Goal: Transaction & Acquisition: Purchase product/service

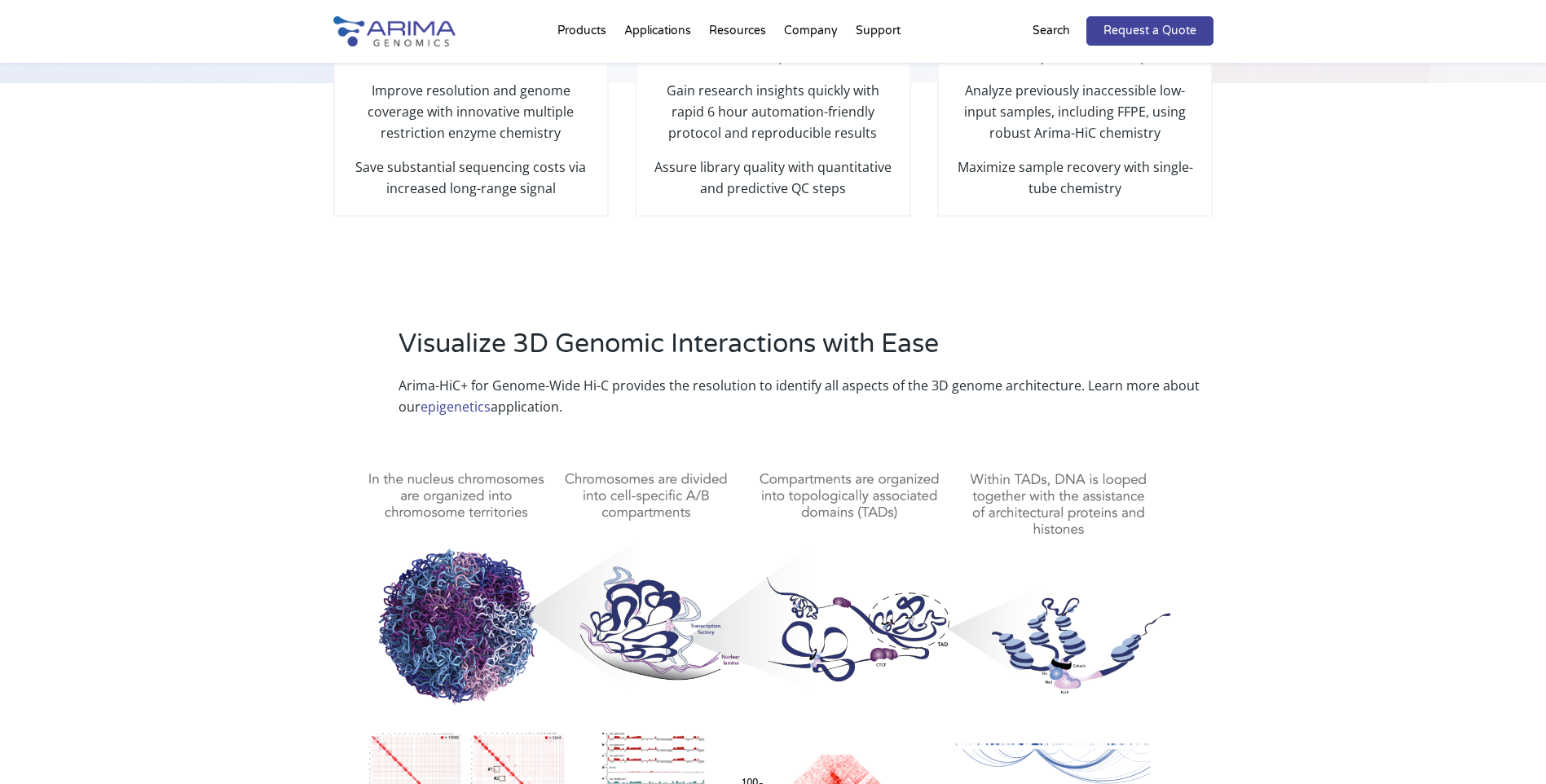
scroll to position [482, 0]
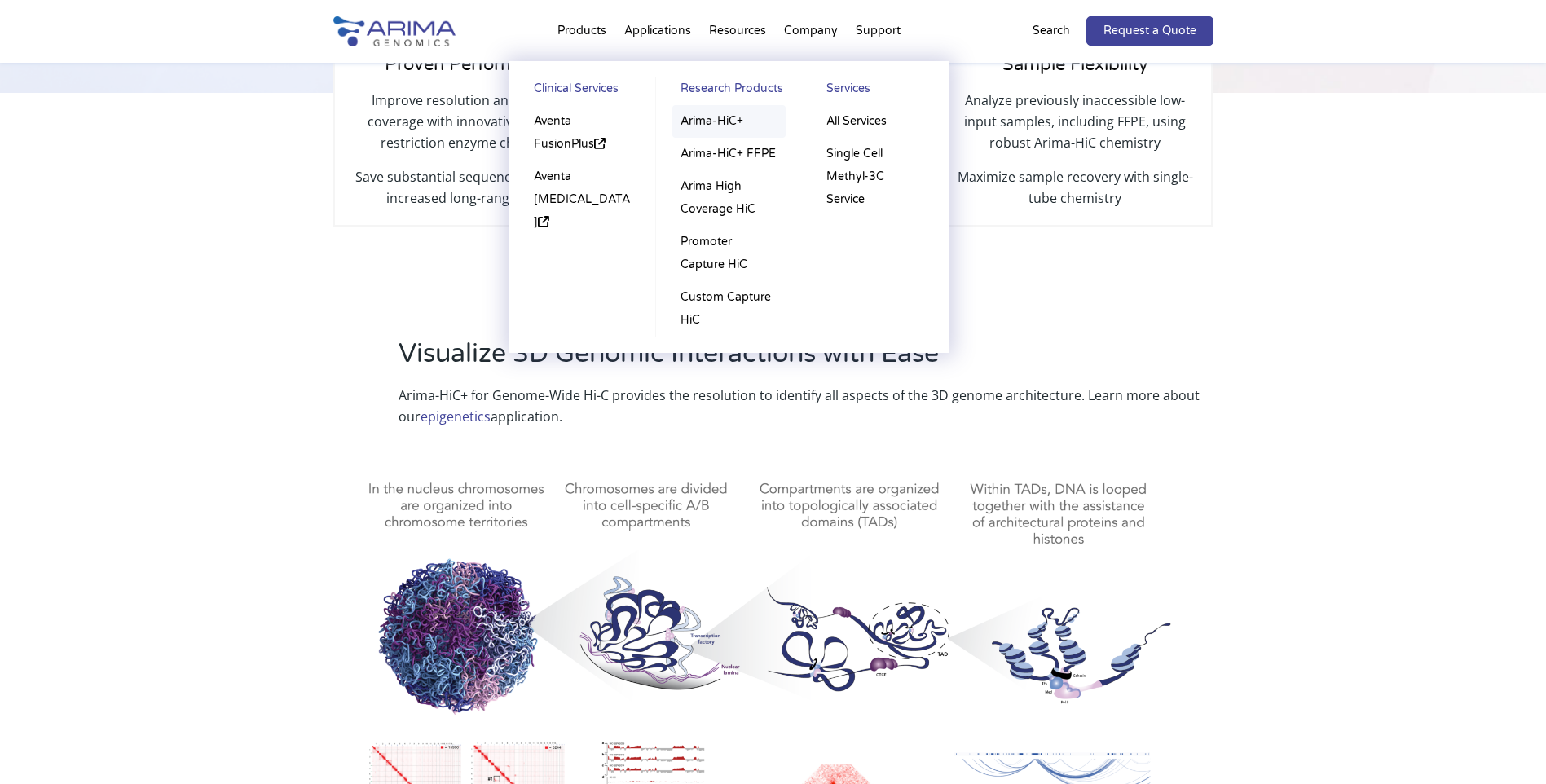
click at [720, 120] on link "Arima-HiC+" at bounding box center [729, 121] width 113 height 33
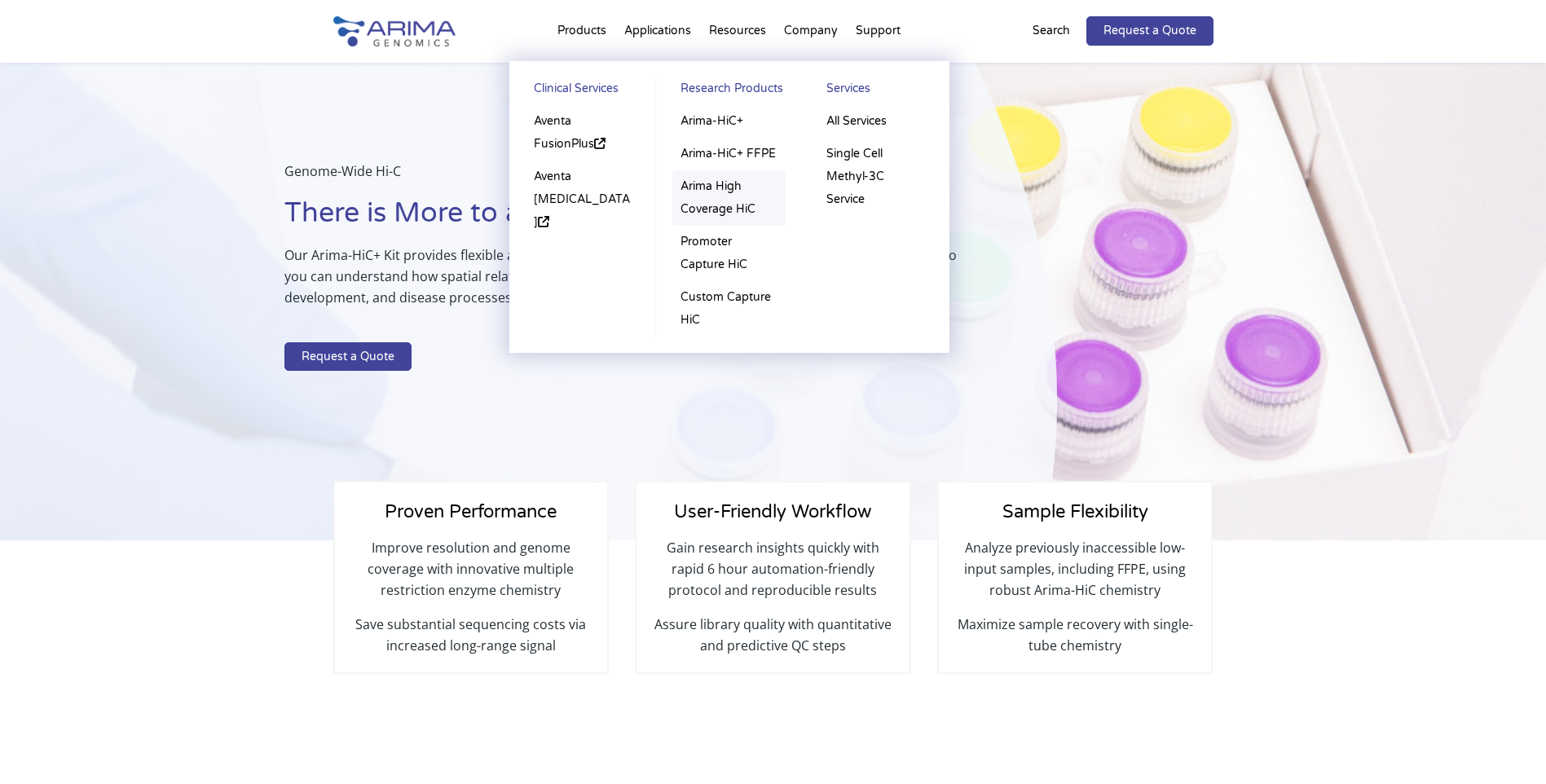
click at [731, 192] on link "Arima High Coverage HiC" at bounding box center [729, 198] width 113 height 55
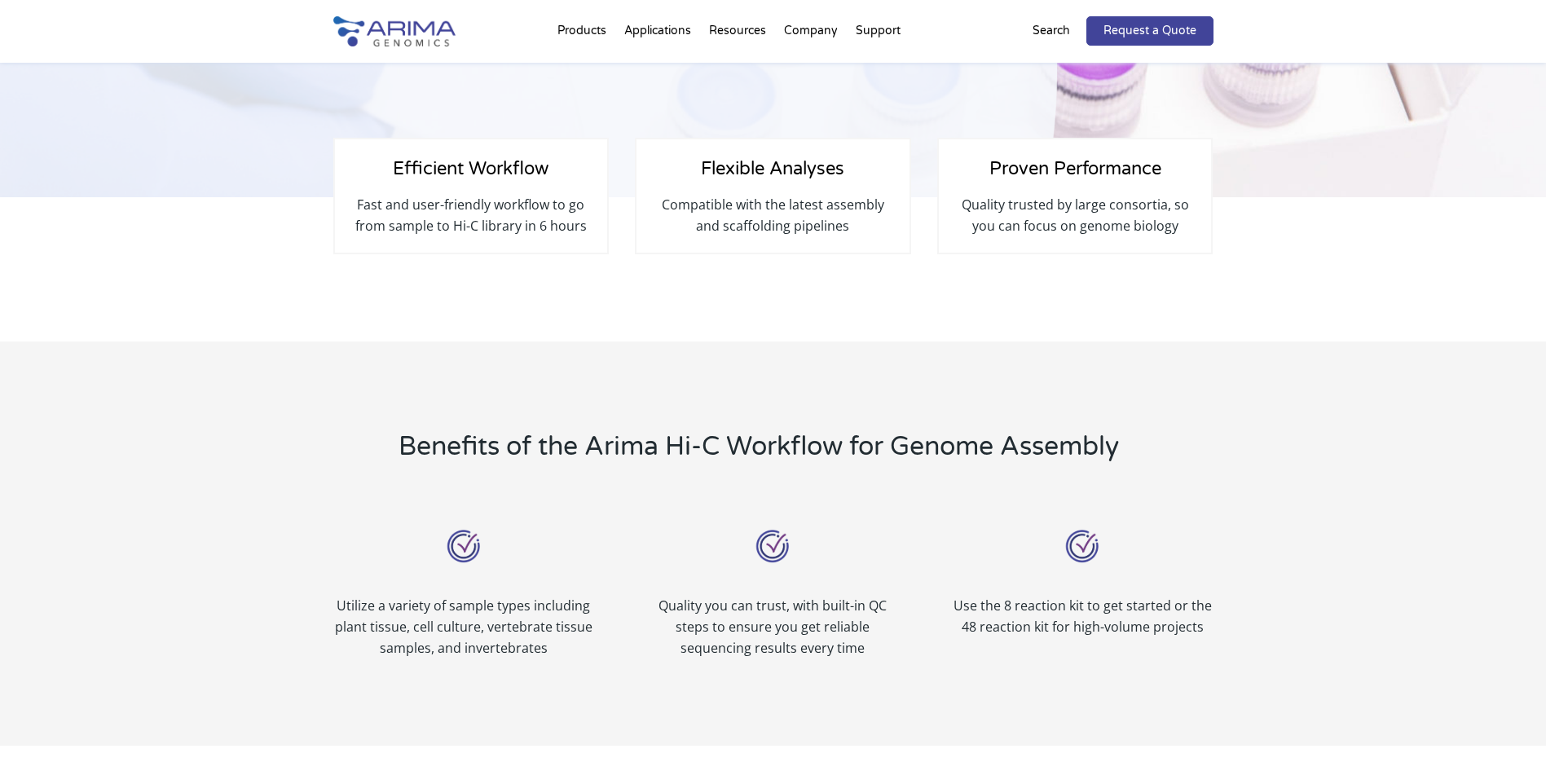
scroll to position [326, 0]
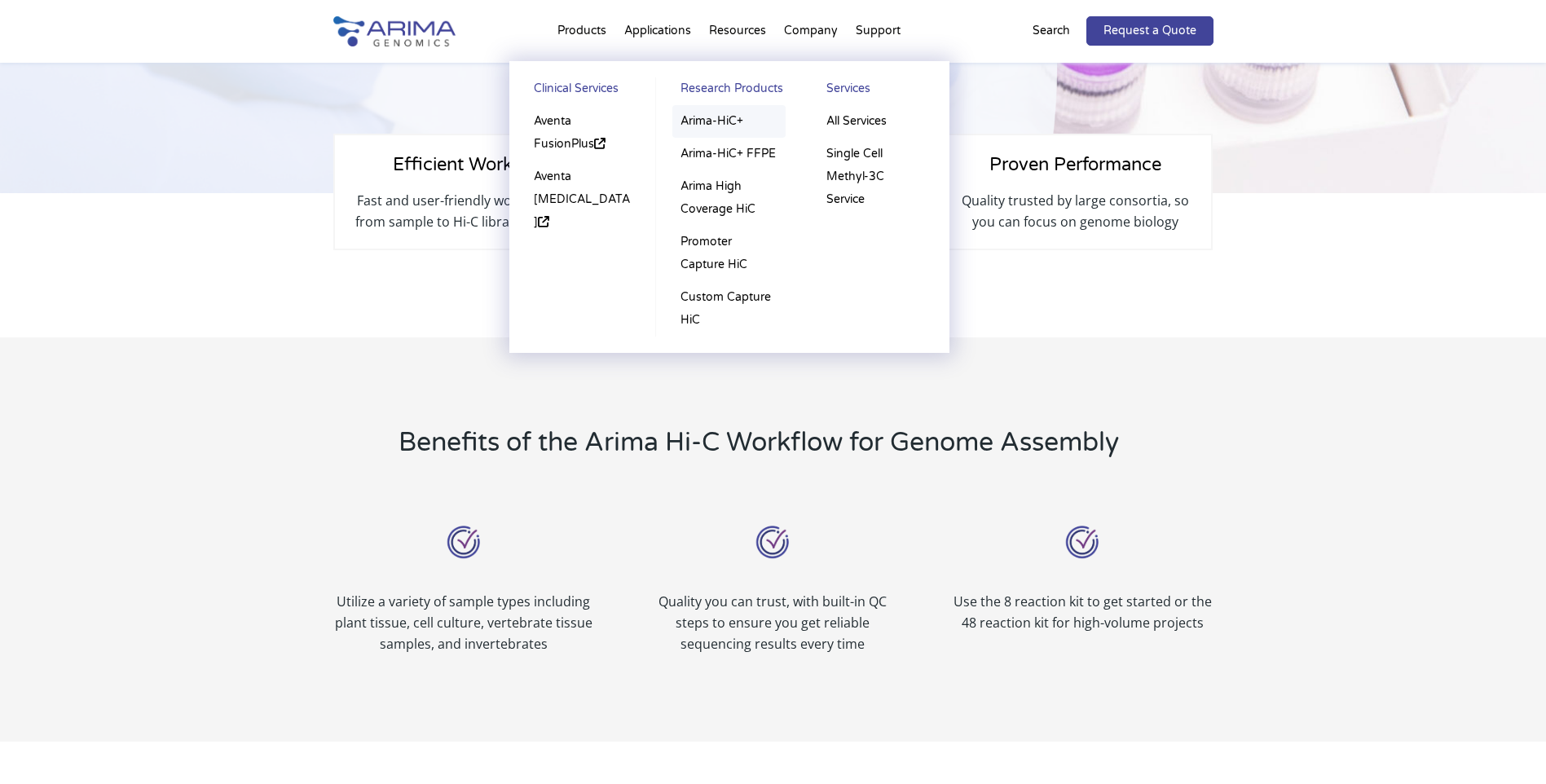
click at [718, 115] on link "Arima-HiC+" at bounding box center [729, 121] width 113 height 33
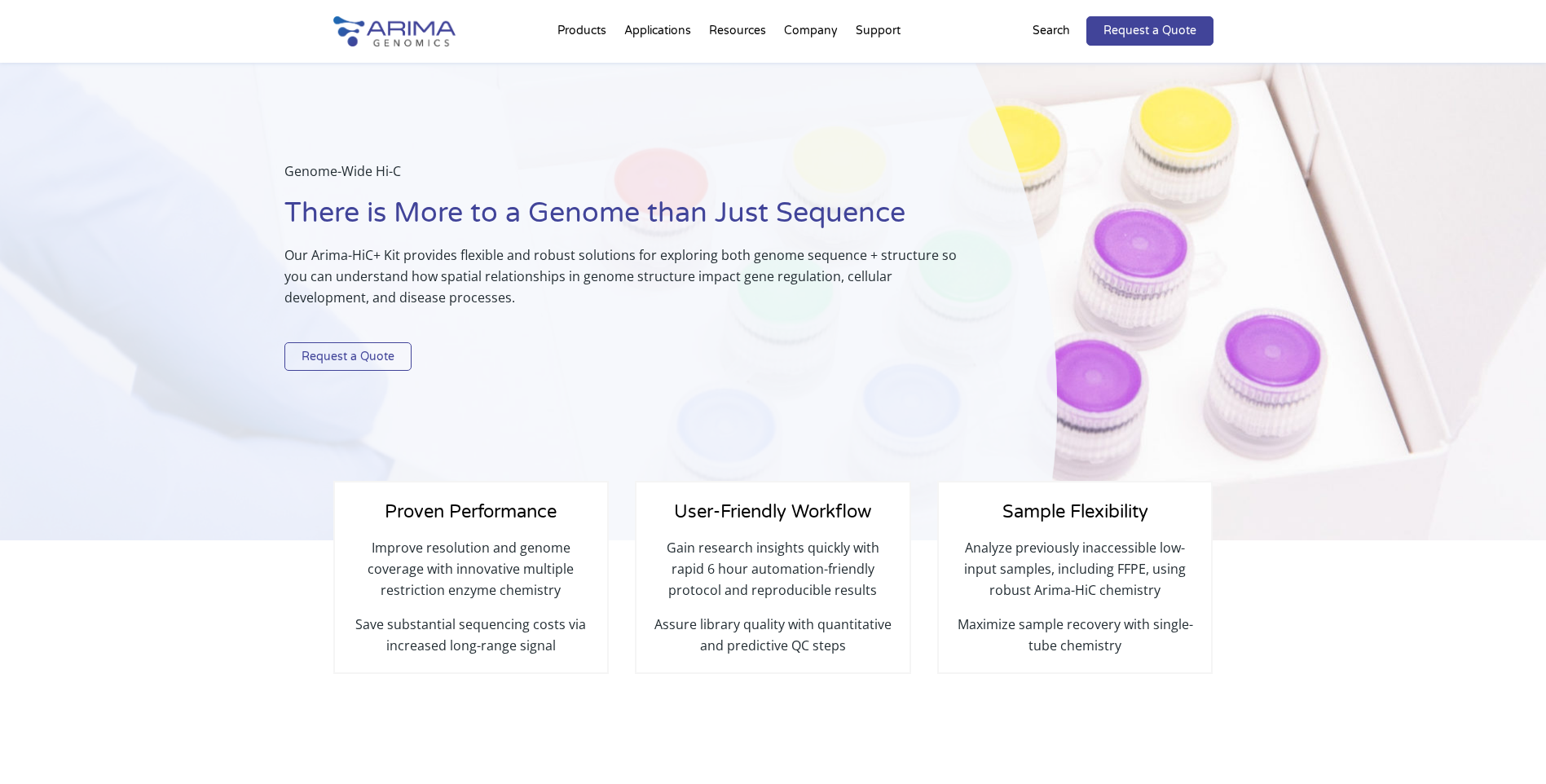
click at [378, 363] on link "Request a Quote" at bounding box center [348, 357] width 127 height 29
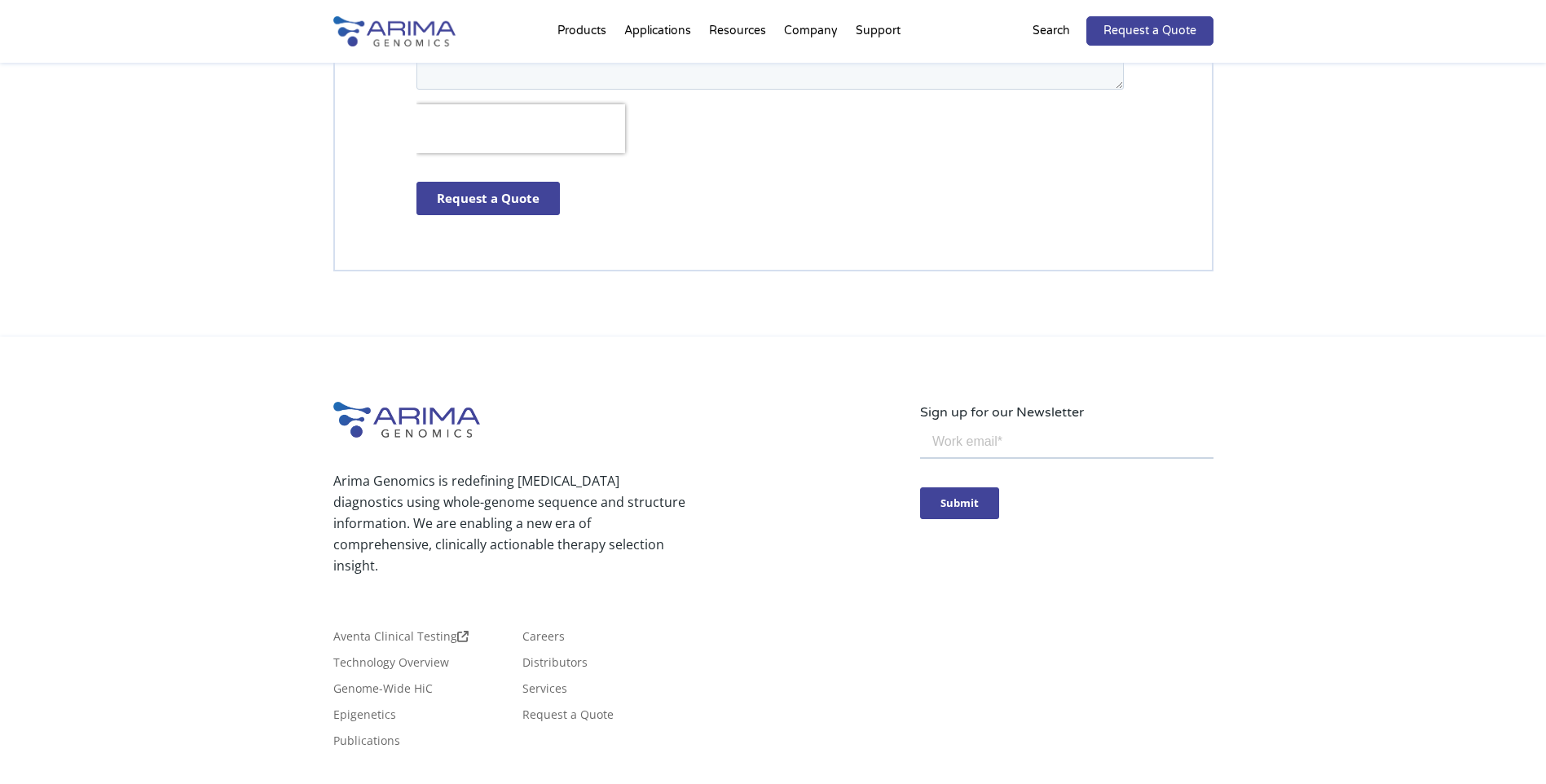
scroll to position [4749, 0]
